Goal: Navigation & Orientation: Understand site structure

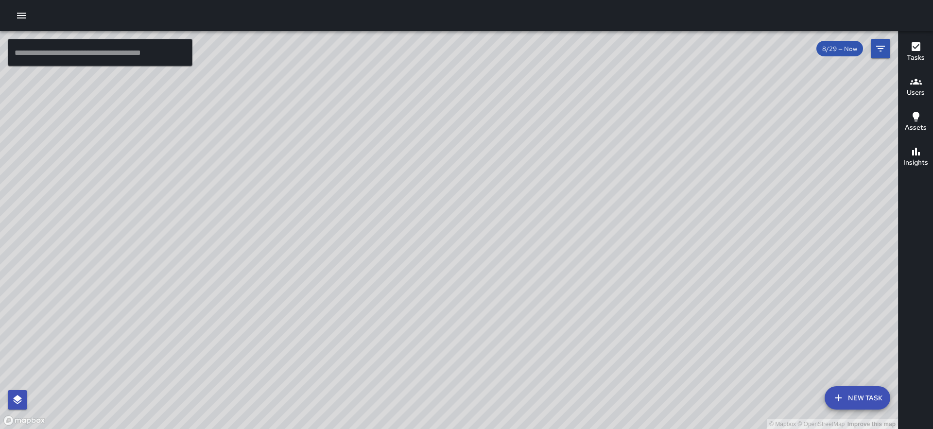
click at [511, 157] on div "© Mapbox © OpenStreetMap Improve this map" at bounding box center [449, 230] width 898 height 398
drag, startPoint x: 269, startPoint y: 172, endPoint x: 386, endPoint y: 243, distance: 136.2
click at [386, 243] on div "© Mapbox © OpenStreetMap Improve this map" at bounding box center [449, 230] width 898 height 398
drag, startPoint x: 458, startPoint y: 215, endPoint x: 490, endPoint y: 449, distance: 236.0
click at [490, 429] on html "© Mapbox © OpenStreetMap Improve this map ​ New Task 8/29 — Now Map Layers Task…" at bounding box center [466, 214] width 933 height 429
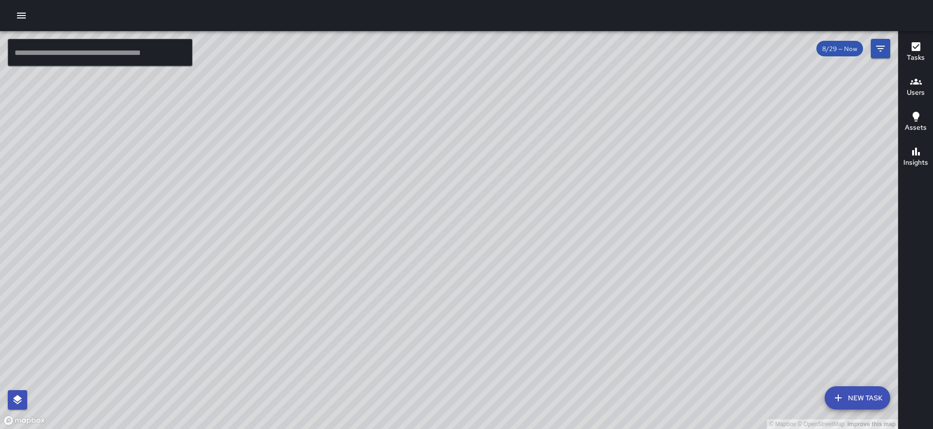
drag, startPoint x: 504, startPoint y: 157, endPoint x: 515, endPoint y: 233, distance: 76.5
click at [515, 233] on div "© Mapbox © OpenStreetMap Improve this map" at bounding box center [449, 230] width 898 height 398
drag, startPoint x: 501, startPoint y: 206, endPoint x: 544, endPoint y: 470, distance: 266.7
click at [544, 429] on html "© Mapbox © OpenStreetMap Improve this map ​ New Task 8/29 — Now Map Layers Task…" at bounding box center [466, 214] width 933 height 429
drag, startPoint x: 540, startPoint y: 368, endPoint x: 443, endPoint y: 350, distance: 98.3
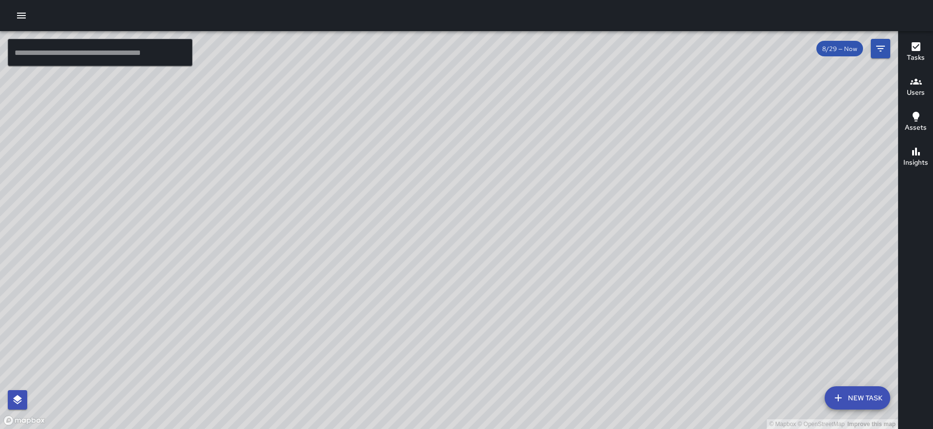
click at [443, 350] on div "© Mapbox © OpenStreetMap Improve this map" at bounding box center [449, 230] width 898 height 398
drag, startPoint x: 474, startPoint y: 390, endPoint x: 425, endPoint y: 341, distance: 69.7
click at [425, 341] on div "© Mapbox © OpenStreetMap Improve this map" at bounding box center [449, 230] width 898 height 398
drag, startPoint x: 403, startPoint y: 358, endPoint x: 410, endPoint y: 355, distance: 6.8
click at [410, 355] on div "© Mapbox © OpenStreetMap Improve this map" at bounding box center [449, 230] width 898 height 398
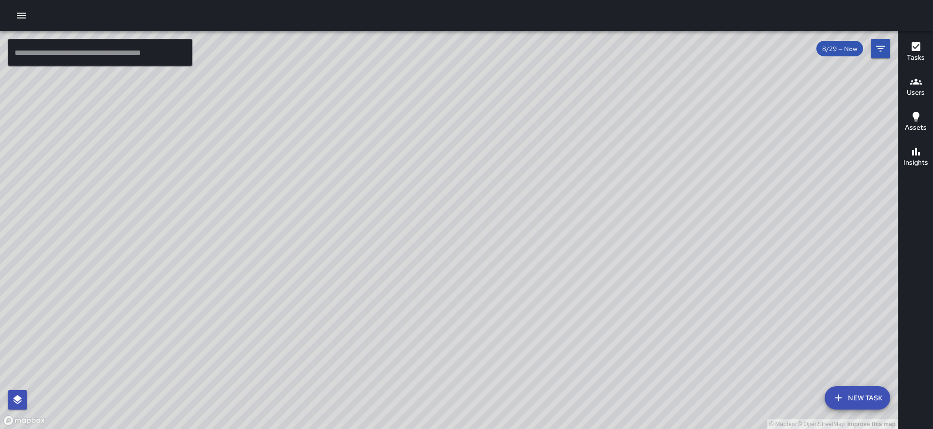
drag, startPoint x: 416, startPoint y: 368, endPoint x: 443, endPoint y: 328, distance: 48.2
click at [443, 328] on div "© Mapbox © OpenStreetMap Improve this map" at bounding box center [449, 230] width 898 height 398
drag, startPoint x: 457, startPoint y: 367, endPoint x: 455, endPoint y: 343, distance: 24.4
click at [455, 343] on div "© Mapbox © OpenStreetMap Improve this map" at bounding box center [449, 230] width 898 height 398
drag, startPoint x: 443, startPoint y: 362, endPoint x: 440, endPoint y: 333, distance: 29.3
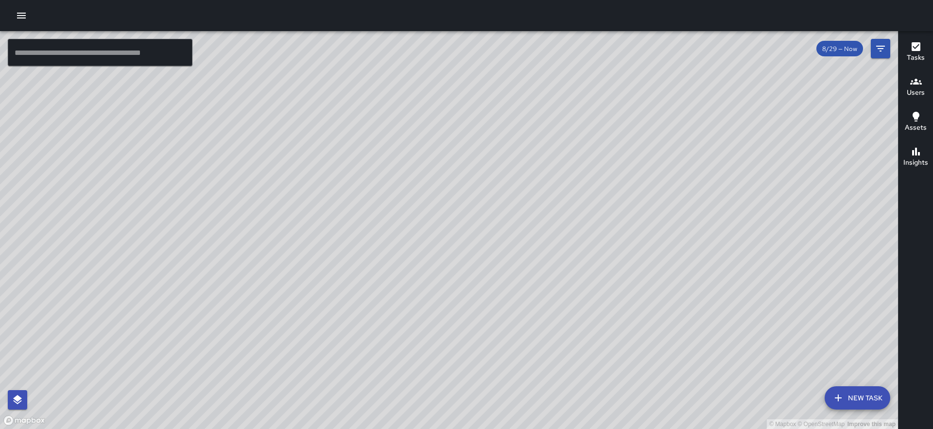
click at [440, 333] on div "© Mapbox © OpenStreetMap Improve this map" at bounding box center [449, 230] width 898 height 398
click at [439, 342] on div "© Mapbox © OpenStreetMap Improve this map" at bounding box center [449, 230] width 898 height 398
drag, startPoint x: 449, startPoint y: 344, endPoint x: 448, endPoint y: 338, distance: 6.5
click at [448, 338] on div "© Mapbox © OpenStreetMap Improve this map" at bounding box center [449, 230] width 898 height 398
drag, startPoint x: 448, startPoint y: 360, endPoint x: 446, endPoint y: 353, distance: 7.1
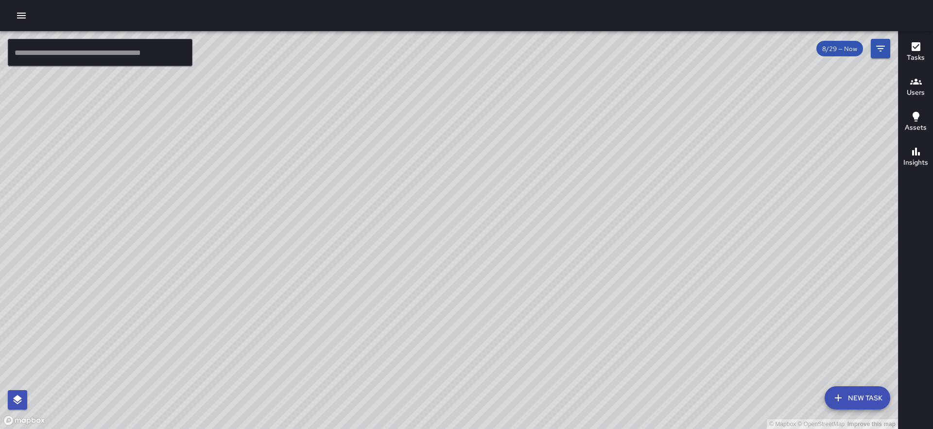
click at [446, 353] on div "© Mapbox © OpenStreetMap Improve this map" at bounding box center [449, 230] width 898 height 398
click at [440, 365] on div "© Mapbox © OpenStreetMap Improve this map" at bounding box center [449, 230] width 898 height 398
drag, startPoint x: 446, startPoint y: 350, endPoint x: 448, endPoint y: 333, distance: 17.2
click at [448, 333] on div "© Mapbox © OpenStreetMap Improve this map" at bounding box center [449, 230] width 898 height 398
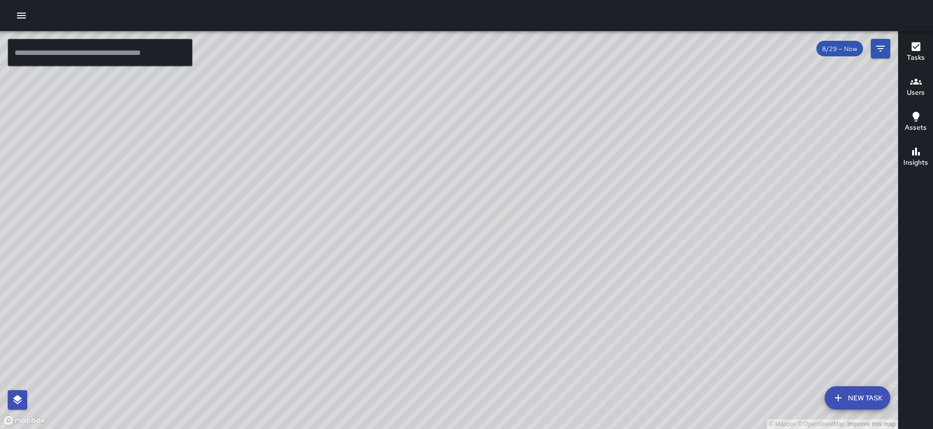
drag, startPoint x: 601, startPoint y: 266, endPoint x: 601, endPoint y: 249, distance: 17.5
click at [601, 249] on div "© Mapbox © OpenStreetMap Improve this map" at bounding box center [449, 230] width 898 height 398
click at [623, 249] on div "© Mapbox © OpenStreetMap Improve this map" at bounding box center [449, 230] width 898 height 398
click at [601, 270] on div "© Mapbox © OpenStreetMap Improve this map" at bounding box center [449, 230] width 898 height 398
